Goal: Task Accomplishment & Management: Manage account settings

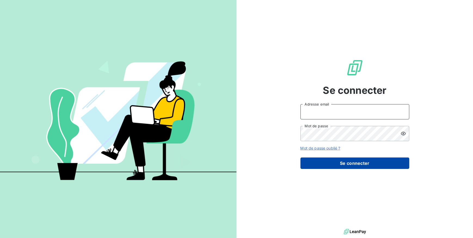
type input "[EMAIL_ADDRESS][DOMAIN_NAME]"
click at [340, 159] on button "Se connecter" at bounding box center [355, 163] width 109 height 11
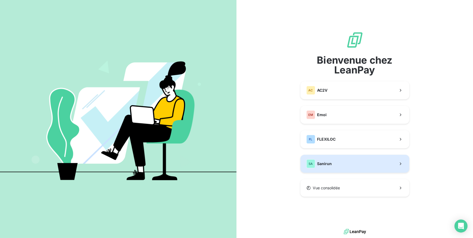
click at [338, 166] on button "SA Sanirun" at bounding box center [355, 164] width 109 height 18
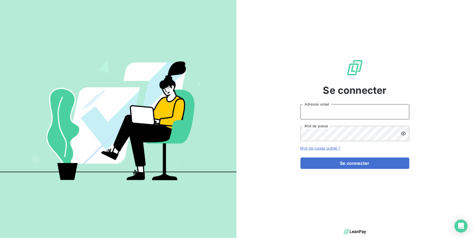
type input "[EMAIL_ADDRESS][DOMAIN_NAME]"
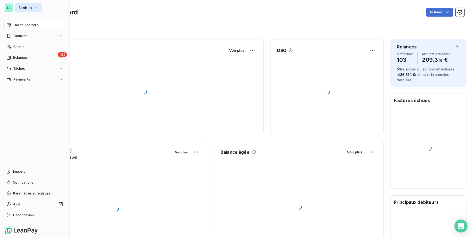
click at [24, 6] on span "Sanirun" at bounding box center [25, 7] width 13 height 4
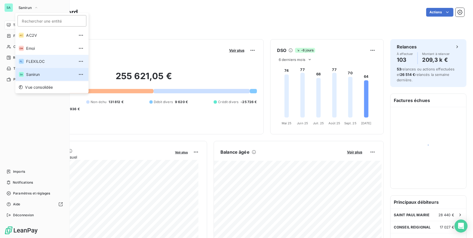
click at [33, 62] on span "FLEXILOC" at bounding box center [50, 61] width 48 height 5
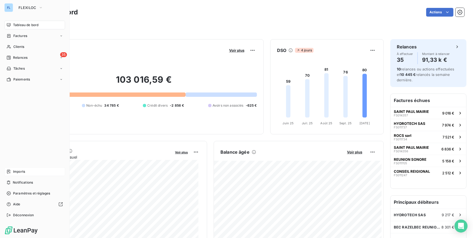
click at [22, 172] on span "Imports" at bounding box center [19, 171] width 12 height 5
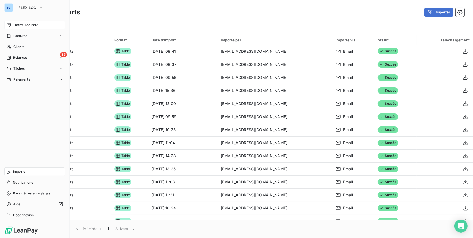
click at [24, 26] on span "Tableau de bord" at bounding box center [25, 25] width 25 height 5
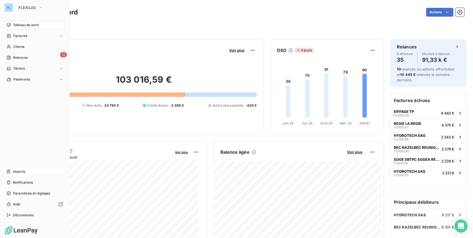
click at [22, 172] on span "Imports" at bounding box center [19, 171] width 12 height 5
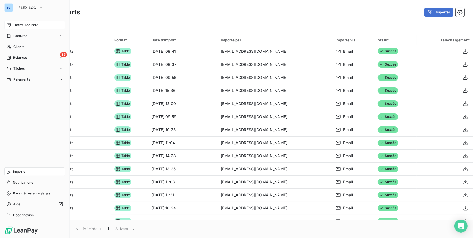
click at [25, 22] on div "Tableau de bord" at bounding box center [34, 25] width 61 height 9
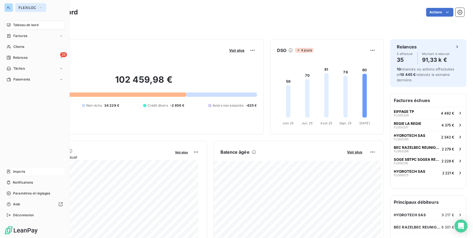
click at [22, 9] on span "FLEXILOC" at bounding box center [28, 7] width 18 height 4
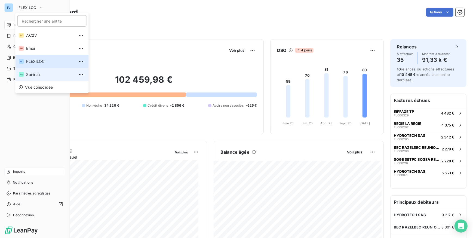
click at [35, 76] on span "Sanirun" at bounding box center [50, 74] width 48 height 5
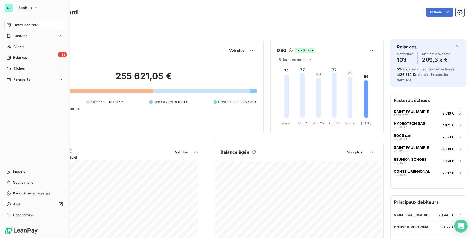
click at [229, 6] on div "Tableau de bord Actions Filtrer" at bounding box center [245, 18] width 456 height 36
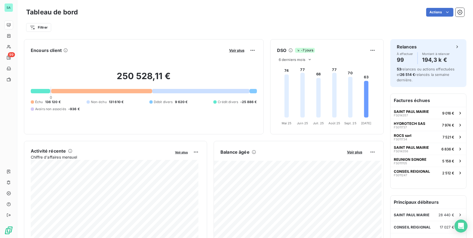
click at [245, 12] on div "Actions" at bounding box center [274, 12] width 380 height 9
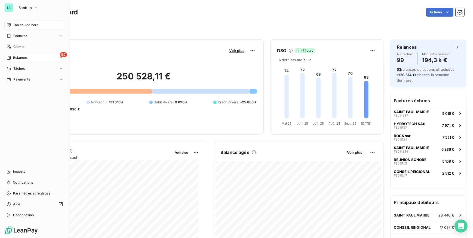
click at [39, 57] on div "99 Relances" at bounding box center [34, 57] width 61 height 9
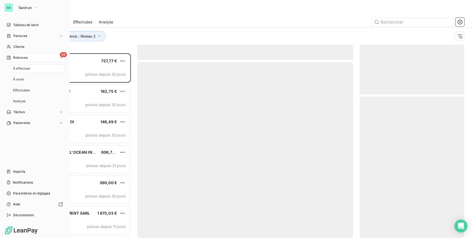
scroll to position [181, 101]
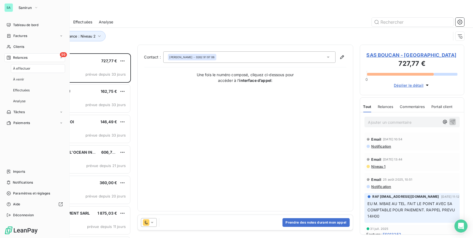
click at [36, 57] on div "99 Relances" at bounding box center [34, 57] width 61 height 9
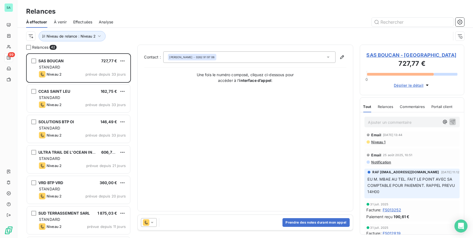
scroll to position [0, 0]
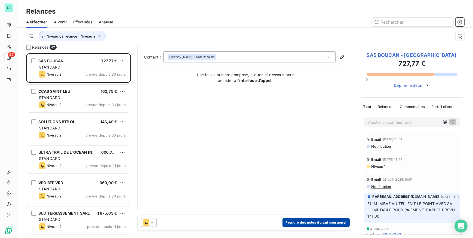
click at [297, 223] on button "Prendre des notes durant mon appel" at bounding box center [316, 222] width 67 height 9
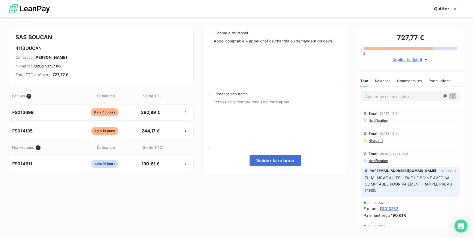
click at [293, 111] on textarea "Prendre des notes" at bounding box center [275, 121] width 133 height 54
click at [245, 102] on textarea "Tél Mme ALAGUYRI" at bounding box center [275, 121] width 133 height 54
click at [250, 103] on textarea "Tél Mme ALAGUIRI" at bounding box center [275, 121] width 133 height 54
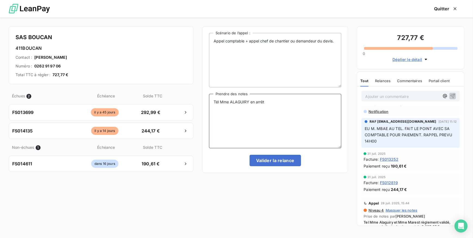
scroll to position [99, 0]
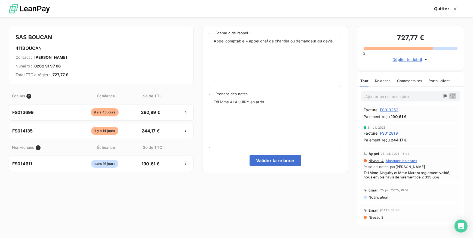
click at [275, 101] on textarea "Tél Mme ALAGUIRY en arrêt" at bounding box center [275, 121] width 133 height 54
drag, startPoint x: 263, startPoint y: 107, endPoint x: 214, endPoint y: 106, distance: 49.0
click at [214, 106] on textarea "Tél Mme ALAGUIRY en arrêt, mail de relance fait à Mr PAYET stephen.payet@moolan…" at bounding box center [275, 121] width 133 height 54
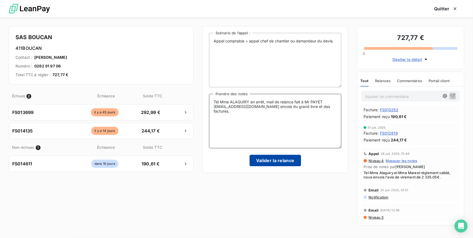
type textarea "Tél Mme ALAGUIRY en arrêt, mail de relance fait à Mr PAYET stephen.payet@moolan…"
click at [286, 159] on button "Valider la relance" at bounding box center [275, 160] width 51 height 11
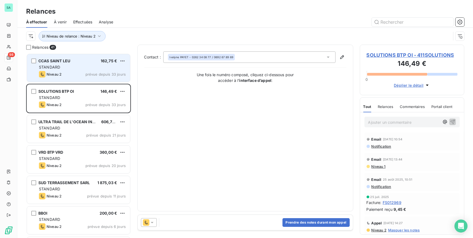
click at [85, 66] on div "STANDARD" at bounding box center [82, 67] width 87 height 5
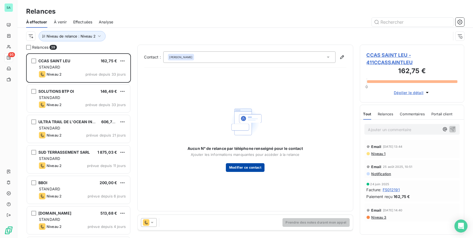
click at [248, 169] on button "Modifier ce contact" at bounding box center [245, 167] width 39 height 9
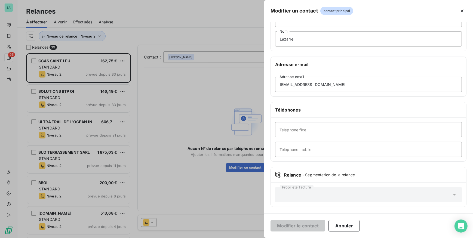
scroll to position [32, 0]
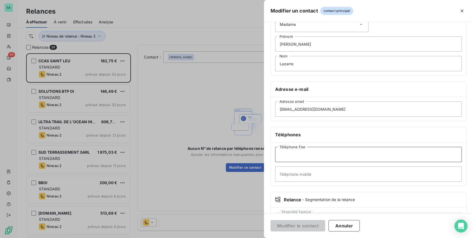
click at [338, 153] on input "Téléphone fixe" at bounding box center [368, 154] width 187 height 15
type input "0262348003"
click at [315, 226] on button "Modifier le contact" at bounding box center [298, 225] width 55 height 11
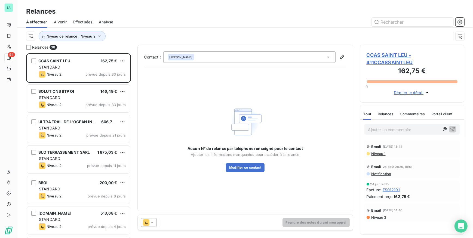
click at [245, 223] on div "Prendre des notes durant mon appel" at bounding box center [245, 222] width 215 height 15
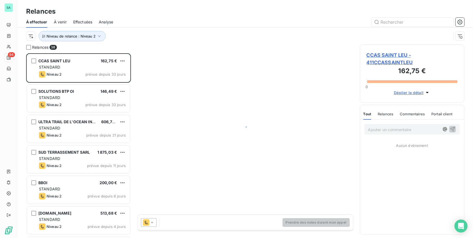
scroll to position [181, 101]
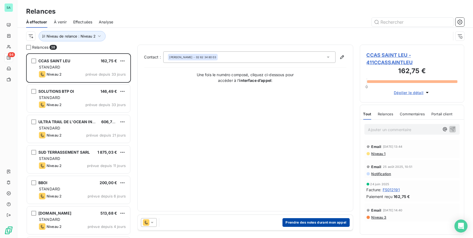
click at [311, 224] on button "Prendre des notes durant mon appel" at bounding box center [316, 222] width 67 height 9
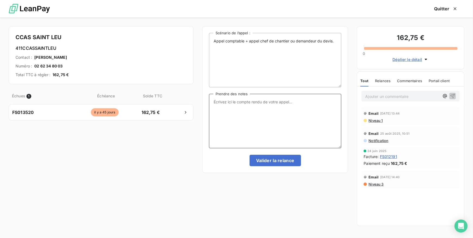
click at [260, 109] on textarea "Prendre des notes" at bounding box center [275, 121] width 133 height 54
type textarea "t"
click at [249, 102] on textarea "Tél ce jour" at bounding box center [275, 121] width 133 height 54
click at [260, 102] on textarea "Tél ce jour Mme SILOTIA, n'a pas la facture, relance l'exploitation concernant …" at bounding box center [275, 121] width 133 height 54
click at [300, 101] on textarea "Tél ce jour Mme SILOTIA, elle n'a pas la facture, relance l'exploitation concer…" at bounding box center [275, 121] width 133 height 54
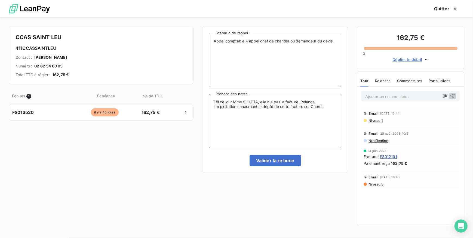
click at [271, 108] on textarea "Tél ce jour Mme SILOTIA, elle n'a pas la facture. Relance l'exploitation concer…" at bounding box center [275, 121] width 133 height 54
click at [328, 107] on textarea "Tél ce jour Mme SILOTIA, elle n'a pas la facture. Relance l'exploitation concer…" at bounding box center [275, 121] width 133 height 54
type textarea "Tél ce jour Mme SILOTIA, elle n'a pas la facture. Relance l'exploitation concer…"
click at [293, 163] on button "Valider la relance" at bounding box center [275, 160] width 51 height 11
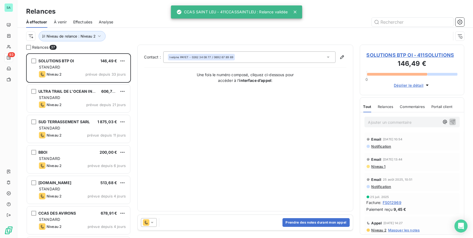
click at [395, 122] on p "Ajouter un commentaire ﻿" at bounding box center [405, 122] width 72 height 7
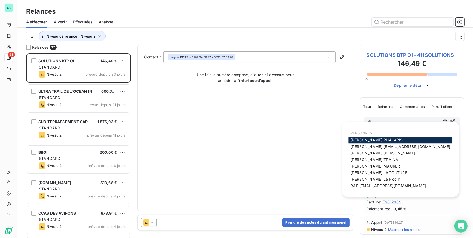
click at [385, 141] on div "[PERSON_NAME]" at bounding box center [401, 140] width 104 height 7
click at [384, 142] on div "[PERSON_NAME]" at bounding box center [401, 140] width 104 height 7
click at [378, 140] on span "[PERSON_NAME]" at bounding box center [377, 140] width 52 height 5
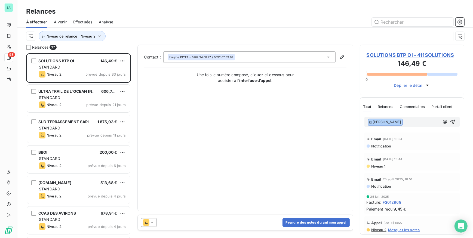
drag, startPoint x: 400, startPoint y: 123, endPoint x: 335, endPoint y: 120, distance: 64.6
click at [335, 120] on div "Relances 37 SOLUTIONS BTP OI 146,49 € STANDARD Niveau 2 prévue depuis 33 jours …" at bounding box center [245, 142] width 456 height 194
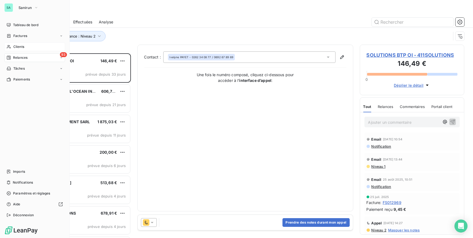
click at [16, 44] on div "Clients" at bounding box center [34, 46] width 61 height 9
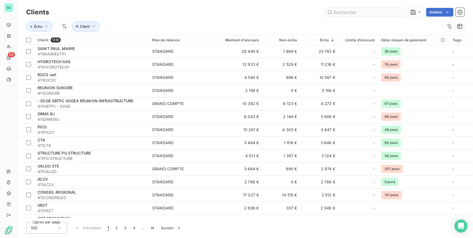
click at [345, 12] on input "text" at bounding box center [366, 12] width 82 height 9
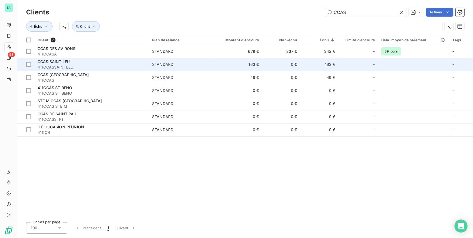
type input "CCAS"
click at [60, 65] on span "411CCASSAINTLEU" at bounding box center [92, 67] width 108 height 5
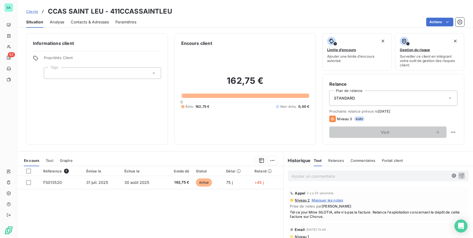
click at [306, 175] on p "Ajouter un commentaire ﻿" at bounding box center [370, 176] width 157 height 7
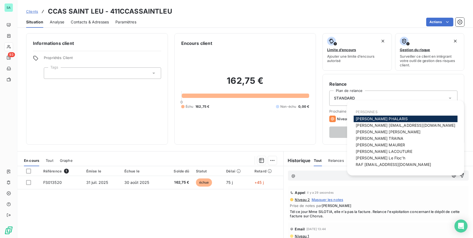
click at [359, 119] on span "[PERSON_NAME]" at bounding box center [382, 119] width 52 height 5
click at [359, 156] on span "[PERSON_NAME]h" at bounding box center [380, 158] width 49 height 5
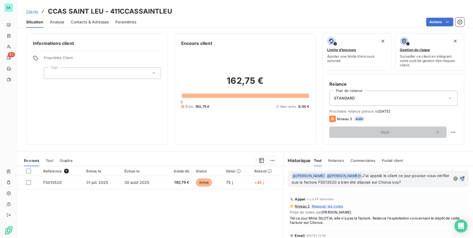
click at [460, 178] on icon "button" at bounding box center [462, 179] width 5 height 5
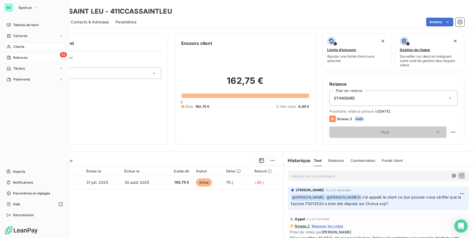
click at [20, 59] on span "Relances" at bounding box center [20, 57] width 14 height 5
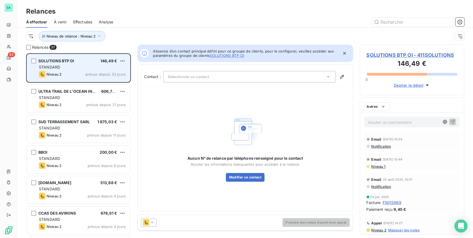
scroll to position [181, 101]
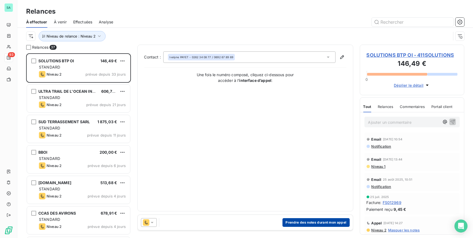
click at [329, 223] on button "Prendre des notes durant mon appel" at bounding box center [316, 222] width 67 height 9
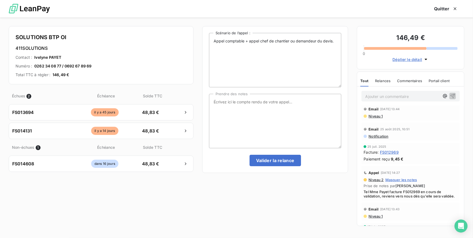
scroll to position [0, 0]
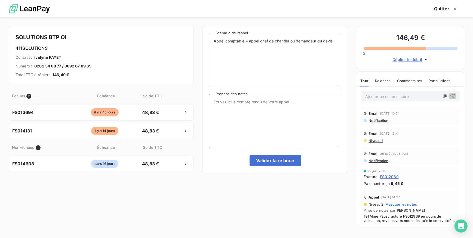
click at [273, 113] on textarea "Prendre des notes" at bounding box center [275, 121] width 133 height 54
type textarea "t"
click at [241, 102] on textarea "Tél ce jour" at bounding box center [275, 121] width 133 height 54
click at [304, 103] on textarea "Tél ce jour Mme PAYET, elle n'a pas les factures" at bounding box center [275, 121] width 133 height 54
click at [249, 107] on textarea "Tél ce jour Mme PAYET, elle n'a pas les factures juillet + août envoies des pi" at bounding box center [275, 121] width 133 height 54
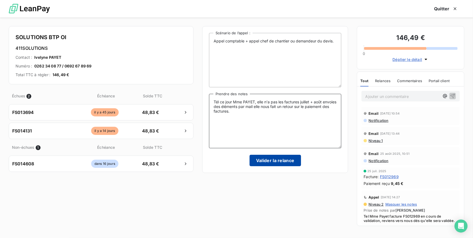
type textarea "Tél ce jour Mme PAYET, elle n'a pas les factures juillet + août envoies des élé…"
click at [270, 159] on button "Valider la relance" at bounding box center [275, 160] width 51 height 11
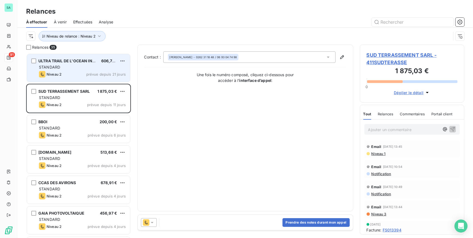
click at [78, 72] on div "Niveau 2 prévue depuis 21 jours" at bounding box center [82, 74] width 87 height 7
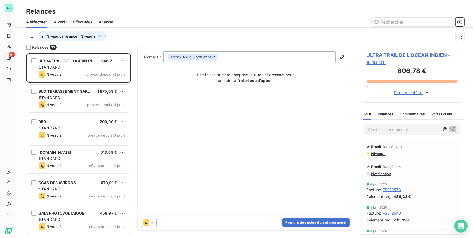
click at [84, 22] on span "Effectuées" at bounding box center [82, 21] width 19 height 5
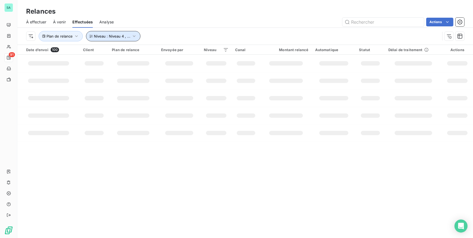
click at [129, 35] on button "Niveau : Niveau 4 , ..." at bounding box center [113, 36] width 54 height 10
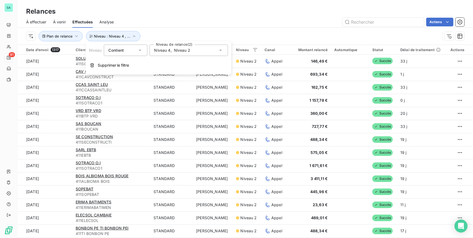
click at [170, 50] on span "Niveau 4" at bounding box center [162, 50] width 16 height 5
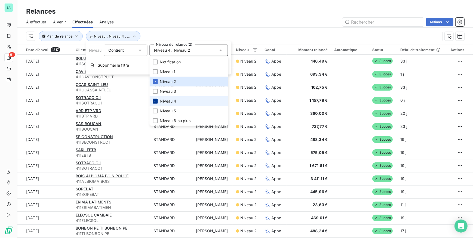
click at [154, 101] on icon at bounding box center [155, 101] width 3 height 3
click at [169, 30] on div "Plan de relance Niveau : Niveau 2" at bounding box center [245, 36] width 439 height 17
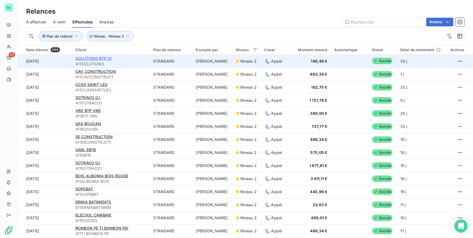
click at [109, 60] on span "SOLUTIONS BTP OI" at bounding box center [93, 58] width 36 height 5
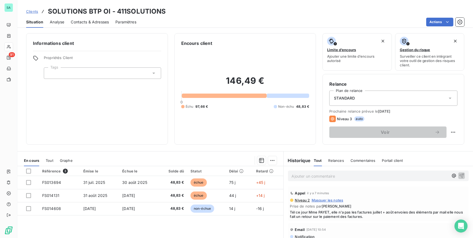
click at [100, 21] on span "Contacts & Adresses" at bounding box center [90, 21] width 38 height 5
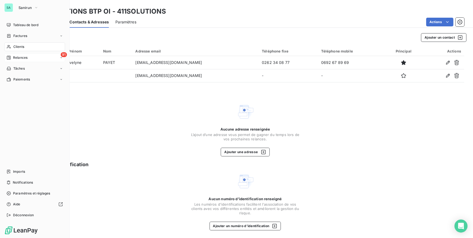
click at [30, 57] on div "91 Relances" at bounding box center [34, 57] width 61 height 9
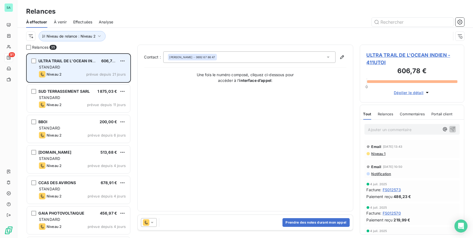
scroll to position [181, 101]
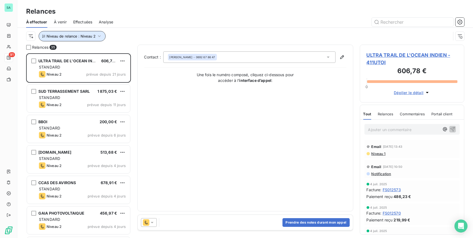
click at [97, 37] on icon "button" at bounding box center [99, 36] width 5 height 5
click at [150, 30] on div "Niveau de relance : Niveau 2" at bounding box center [245, 36] width 439 height 17
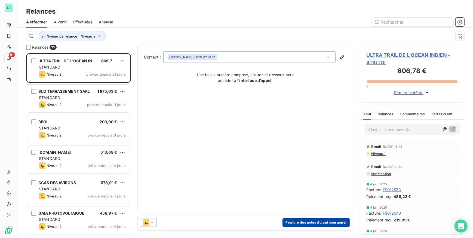
click at [319, 221] on button "Prendre des notes durant mon appel" at bounding box center [316, 222] width 67 height 9
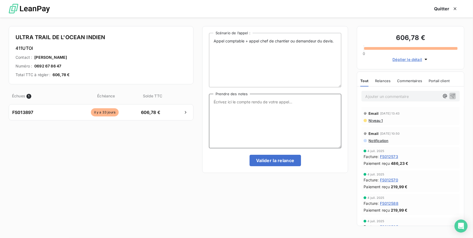
click at [248, 107] on textarea "Prendre des notes" at bounding box center [275, 121] width 133 height 54
click at [246, 113] on textarea "Prendre des notes" at bounding box center [275, 121] width 133 height 54
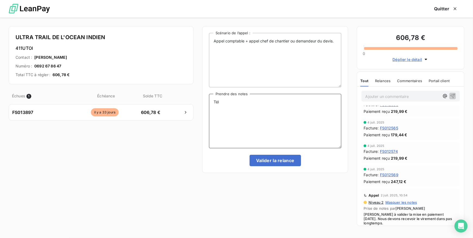
scroll to position [117, 0]
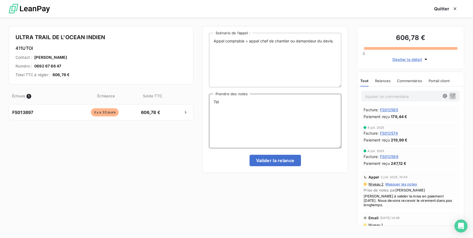
click at [261, 105] on textarea "Tél" at bounding box center [275, 121] width 133 height 54
click at [246, 105] on textarea "Tél [PERSON_NAME]" at bounding box center [275, 121] width 133 height 54
click at [241, 103] on textarea "Tél [PERSON_NAME]" at bounding box center [275, 121] width 133 height 54
type textarea "Tél [PERSON_NAME] client ne réponds pas, relance faite par mail."
click at [261, 162] on button "Valider la relance" at bounding box center [275, 160] width 51 height 11
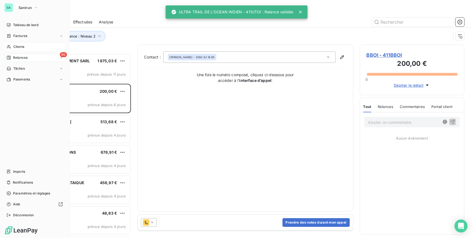
click at [13, 47] on span "Clients" at bounding box center [18, 46] width 11 height 5
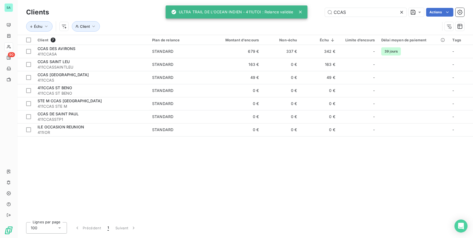
drag, startPoint x: 349, startPoint y: 14, endPoint x: 305, endPoint y: 16, distance: 44.2
click at [305, 16] on div "SA 90 Clients CCAS Actions Échu Client Client 7 Plan de relance Montant d'encou…" at bounding box center [236, 119] width 473 height 238
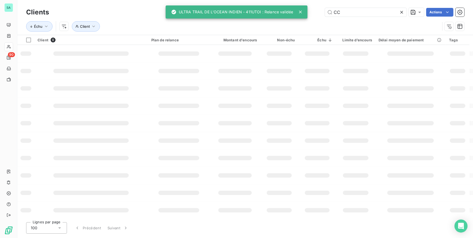
type input "C"
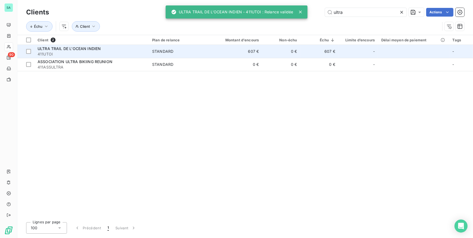
type input "ultra"
click at [77, 53] on span "411UTOI" at bounding box center [92, 53] width 108 height 5
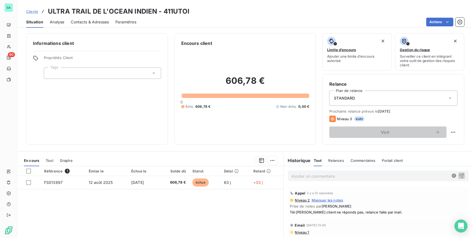
click at [78, 23] on span "Contacts & Adresses" at bounding box center [90, 21] width 38 height 5
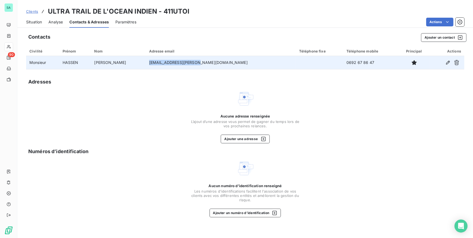
drag, startPoint x: 196, startPoint y: 62, endPoint x: 149, endPoint y: 60, distance: 46.9
click at [149, 60] on td "[EMAIL_ADDRESS][PERSON_NAME][DOMAIN_NAME]" at bounding box center [221, 62] width 150 height 13
copy td "[EMAIL_ADDRESS][PERSON_NAME][DOMAIN_NAME]"
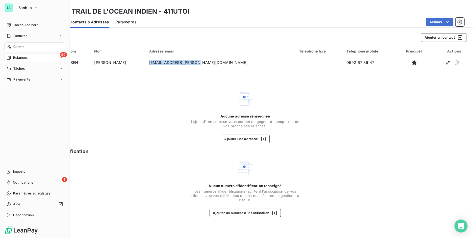
click at [18, 60] on span "Relances" at bounding box center [20, 57] width 14 height 5
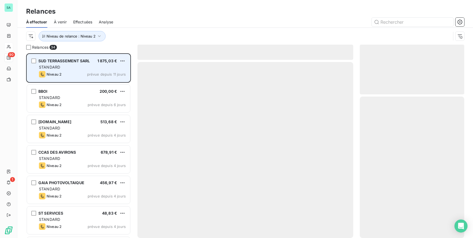
scroll to position [181, 101]
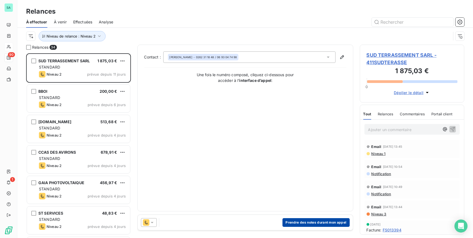
click at [321, 222] on button "Prendre des notes durant mon appel" at bounding box center [316, 222] width 67 height 9
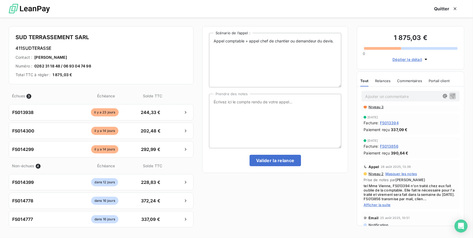
scroll to position [99, 0]
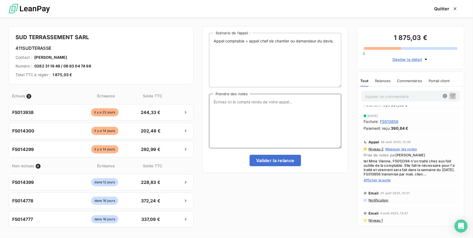
click at [282, 95] on textarea "Prendre des notes" at bounding box center [275, 121] width 133 height 54
drag, startPoint x: 276, startPoint y: 103, endPoint x: 210, endPoint y: 110, distance: 66.8
click at [210, 110] on textarea "Tél Mme Vienne pas disponible" at bounding box center [275, 121] width 133 height 54
type textarea "Tél Mme Vienne pas disponible"
click at [401, 95] on p "Ajouter un commentaire ﻿" at bounding box center [403, 96] width 74 height 7
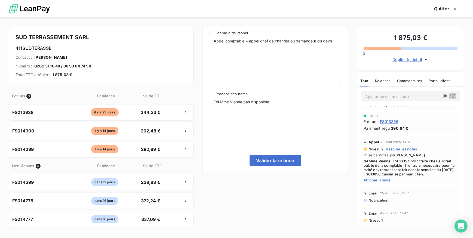
scroll to position [98, 0]
drag, startPoint x: 297, startPoint y: 102, endPoint x: 144, endPoint y: 103, distance: 153.3
click at [144, 103] on div "SUD TERRASSEMENT SARL 411SUDTERASSE Contact : [PERSON_NAME] Numéro : 0262 31 18…" at bounding box center [236, 127] width 473 height 221
click at [428, 96] on p "Tél Mme Vienne pas disponible" at bounding box center [403, 96] width 74 height 6
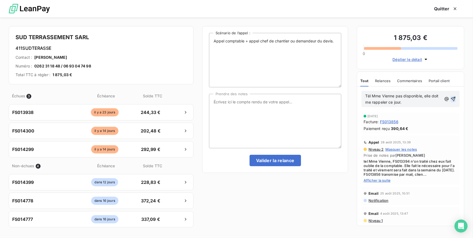
click at [451, 98] on icon "button" at bounding box center [453, 98] width 5 height 5
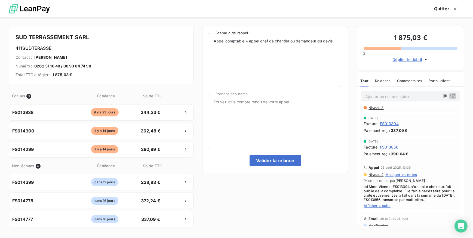
scroll to position [124, 0]
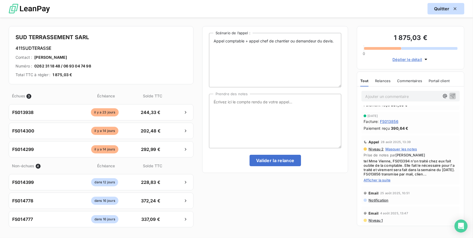
click at [443, 11] on button "Quitter" at bounding box center [446, 8] width 37 height 11
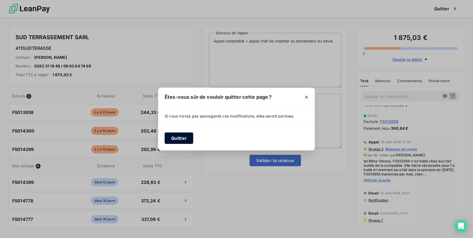
click at [181, 139] on button "Quitter" at bounding box center [179, 138] width 29 height 11
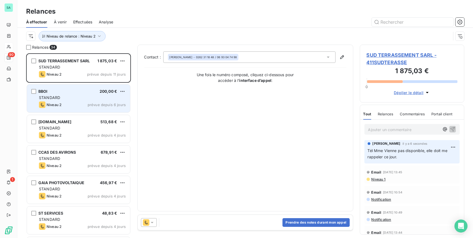
click at [68, 102] on div "Niveau 2 prévue depuis 6 jours" at bounding box center [82, 105] width 87 height 7
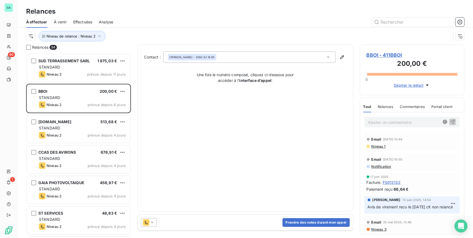
scroll to position [25, 0]
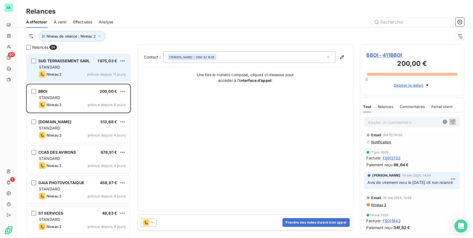
click at [84, 70] on div "SUD TERRASSEMENT SARL 1 875,03 € STANDARD Niveau 2 prévue depuis 11 jours" at bounding box center [78, 68] width 103 height 28
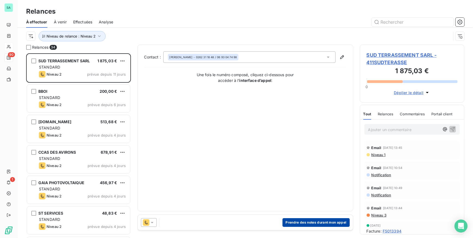
click at [293, 221] on button "Prendre des notes durant mon appel" at bounding box center [316, 222] width 67 height 9
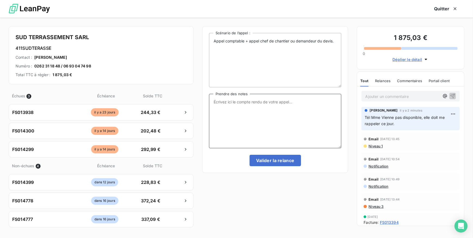
click at [232, 102] on textarea "Prendre des notes" at bounding box center [275, 121] width 133 height 54
click at [335, 107] on textarea "Eu Mme Vienne paiement de 739.80€ au plus tard en fin de semaine. Nous envoie l…" at bounding box center [275, 121] width 133 height 54
drag, startPoint x: 250, startPoint y: 115, endPoint x: 212, endPoint y: 103, distance: 39.7
click at [212, 103] on textarea "Eu Mme Vienne paiement de 739.80€ au plus tard en fin de semaine. Nous envoie l…" at bounding box center [275, 121] width 133 height 54
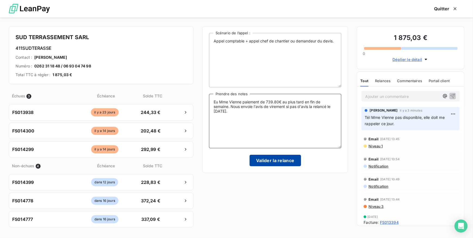
type textarea "Eu Mme Vienne paiement de 739.80€ au plus tard en fin de semaine. Nous envoie l…"
click at [281, 160] on button "Valider la relance" at bounding box center [275, 160] width 51 height 11
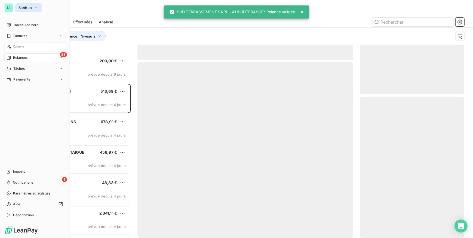
click at [20, 7] on span "Sanirun" at bounding box center [25, 7] width 13 height 4
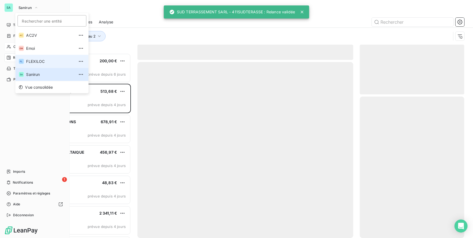
click at [33, 62] on span "FLEXILOC" at bounding box center [50, 61] width 48 height 5
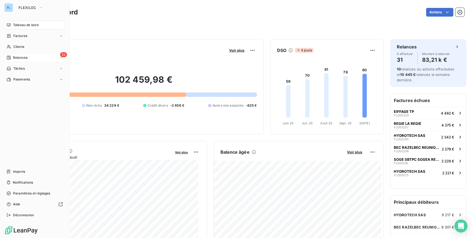
click at [28, 58] on div "32 Relances" at bounding box center [34, 57] width 61 height 9
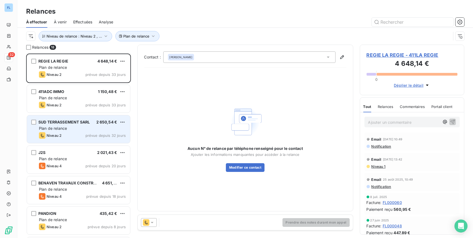
click at [60, 138] on div "Niveau 2" at bounding box center [50, 135] width 23 height 7
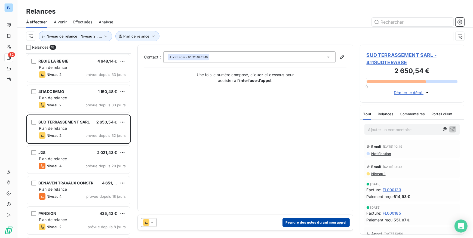
click at [292, 223] on button "Prendre des notes durant mon appel" at bounding box center [316, 222] width 67 height 9
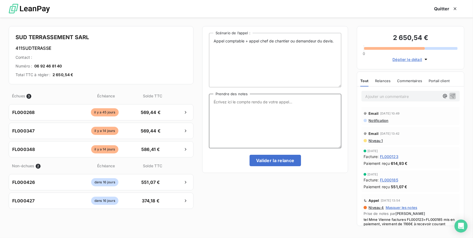
click at [234, 111] on textarea "Prendre des notes" at bounding box center [275, 121] width 133 height 54
paste textarea "Eu Mme Vienne paiement de 739.80€ au plus tard en fin de semaine. Nous envoie l…"
click at [218, 103] on textarea "Eu Mme Vienne paiement de 739.80€ au plus tard en fin de semaine. Nous envoie l…" at bounding box center [275, 121] width 133 height 54
click at [242, 102] on textarea "Eu Mme Vienne paiement de 739.80€ au plus tard en fin de semaine. Nous envoie l…" at bounding box center [275, 121] width 133 height 54
drag, startPoint x: 253, startPoint y: 102, endPoint x: 242, endPoint y: 101, distance: 10.9
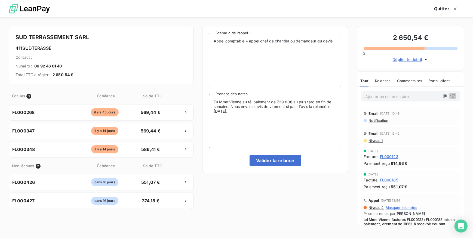
click at [242, 101] on textarea "Eu Mme Vienne au tél paiement de 739.80€ au plus tard en fin de semaine. Nous e…" at bounding box center [275, 121] width 133 height 54
click at [247, 111] on textarea "Eu Mme Vienne au tél paiement de 739.80€ au plus tard en fin de semaine. Nous e…" at bounding box center [275, 121] width 133 height 54
click at [281, 102] on textarea "Eu Mme Vienne au tél paiement de 739.80€ au plus tard en fin de semaine. Nous e…" at bounding box center [275, 121] width 133 height 54
drag, startPoint x: 277, startPoint y: 101, endPoint x: 290, endPoint y: 101, distance: 12.8
click at [290, 101] on textarea "Eu Mme Vienne au tél paiement de 739.80€ au plus tard en fin de semaine. Nous e…" at bounding box center [275, 121] width 133 height 54
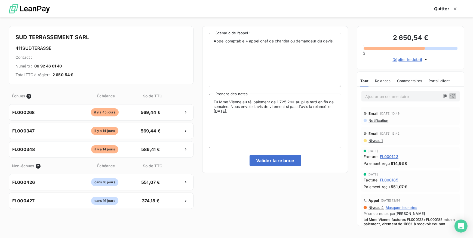
click at [264, 114] on textarea "Eu Mme Vienne au tél paiement de 1 725.29€ au plus tard en fin de semaine. Nous…" at bounding box center [275, 121] width 133 height 54
click at [287, 106] on textarea "Eu Mme Vienne au tél paiement de 1 725.29€ au plus tard en fin de semaine. Nous…" at bounding box center [275, 121] width 133 height 54
click at [337, 106] on textarea "Eu Mme Vienne au tél paiement de 1 725.29€ au plus tard en fin de semaine. Nous…" at bounding box center [275, 121] width 133 height 54
click at [251, 113] on textarea "Eu Mme Vienne au tél paiement de 1 725.29€ au plus tard en fin de semaine. Nous…" at bounding box center [275, 121] width 133 height 54
click at [266, 109] on textarea "Eu Mme Vienne au tél paiement de 1 725.29€ au plus tard en fin de semaine. Nous…" at bounding box center [275, 121] width 133 height 54
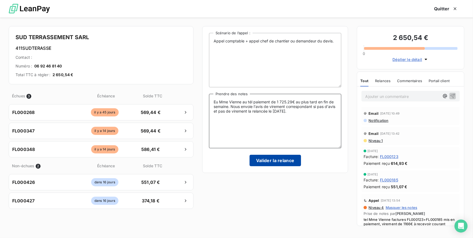
type textarea "Eu Mme Vienne au tél paiement de 1 725.29€ au plus tard en fin de semaine. Nous…"
click at [283, 160] on button "Valider la relance" at bounding box center [275, 160] width 51 height 11
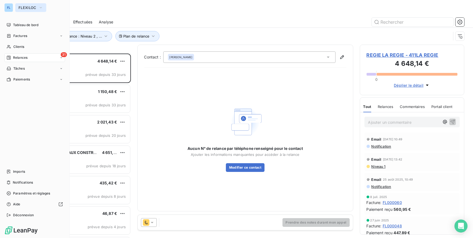
click at [23, 10] on span "FLEXILOC" at bounding box center [28, 7] width 18 height 4
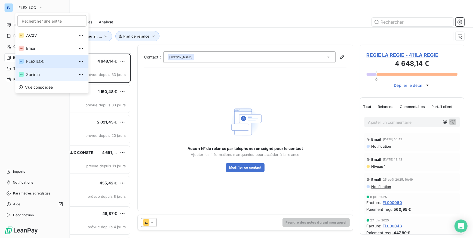
click at [33, 76] on span "Sanirun" at bounding box center [50, 74] width 48 height 5
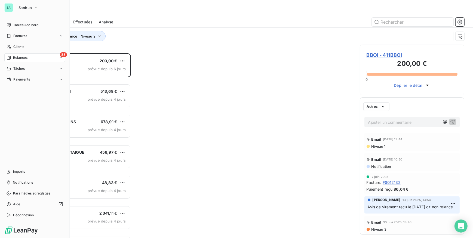
scroll to position [181, 101]
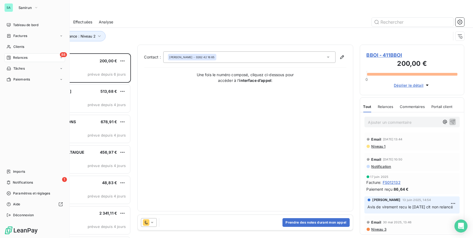
click at [122, 31] on div "Niveau de relance : Niveau 2" at bounding box center [238, 36] width 425 height 10
click at [147, 14] on div "Relances" at bounding box center [245, 12] width 456 height 10
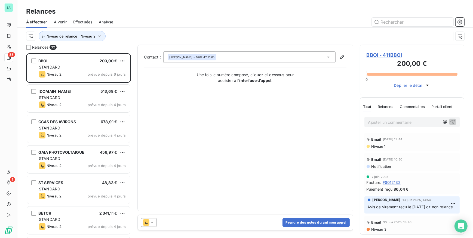
click at [433, 35] on div "Niveau de relance : Niveau 2" at bounding box center [238, 36] width 425 height 10
